Goal: Information Seeking & Learning: Learn about a topic

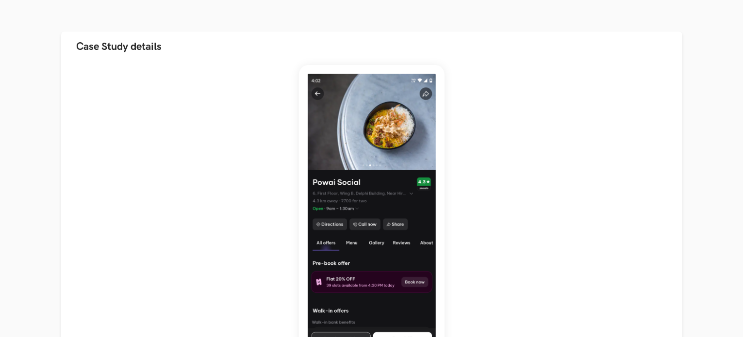
scroll to position [97, 0]
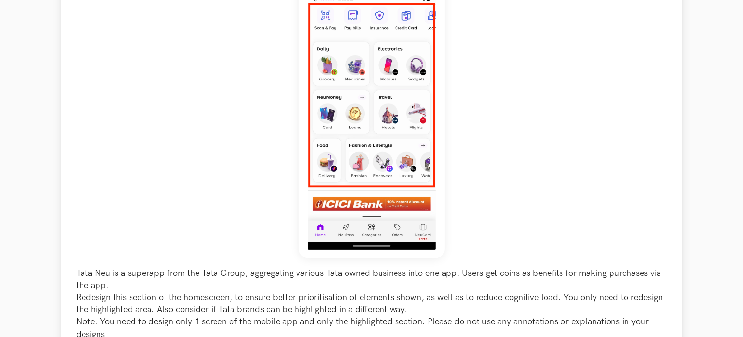
scroll to position [194, 0]
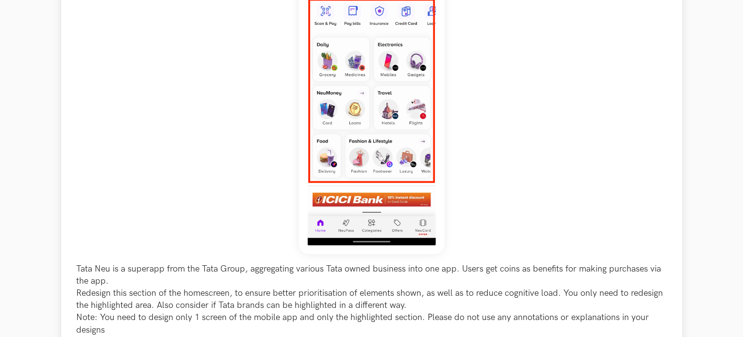
click at [395, 161] on img at bounding box center [372, 103] width 146 height 302
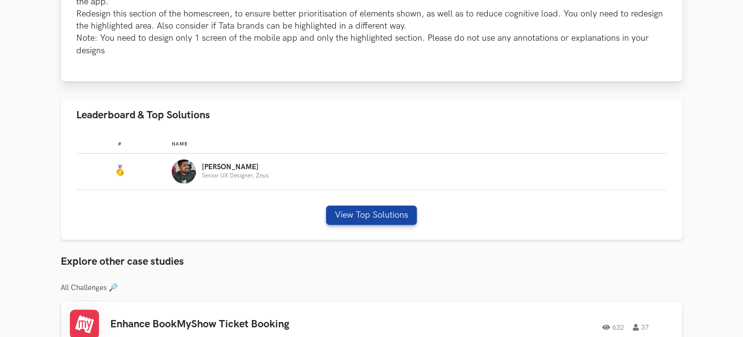
scroll to position [485, 0]
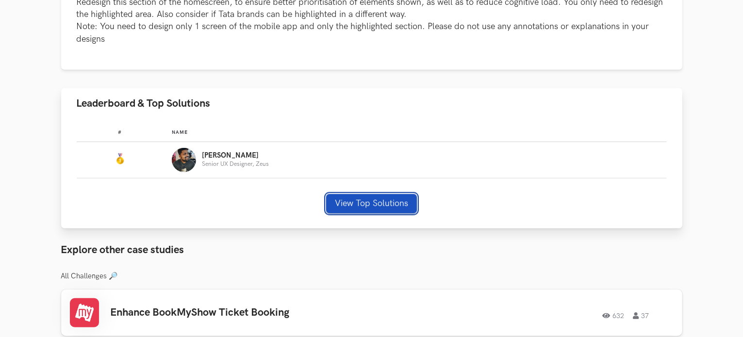
click at [347, 201] on button "View Top Solutions" at bounding box center [371, 203] width 91 height 19
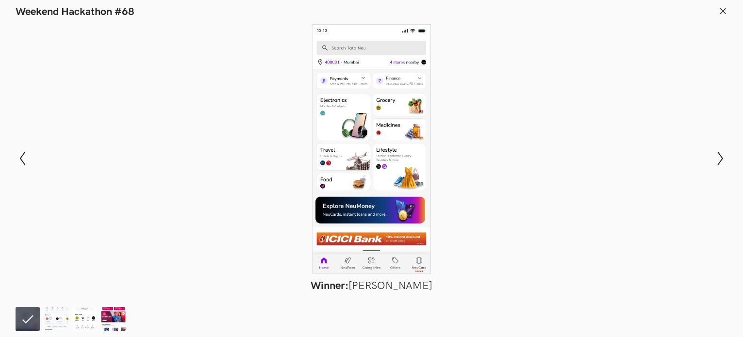
click at [717, 13] on header "Weekend Hackathon #68" at bounding box center [371, 9] width 743 height 18
click at [728, 9] on header "Weekend Hackathon #68" at bounding box center [371, 9] width 743 height 18
click at [722, 10] on line at bounding box center [723, 10] width 5 height 5
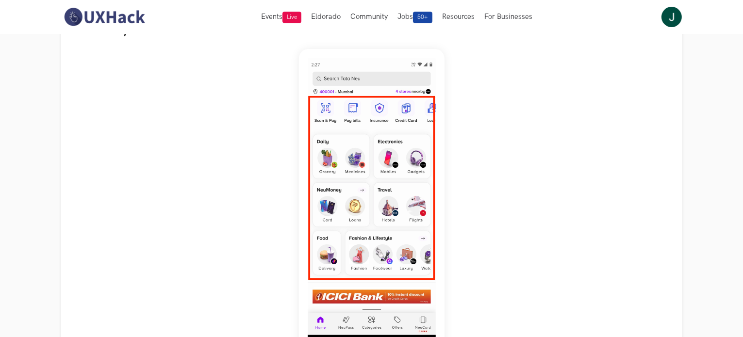
scroll to position [97, 0]
